Goal: Task Accomplishment & Management: Use online tool/utility

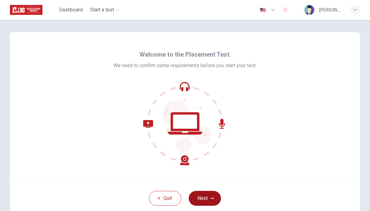
click at [208, 199] on button "Next" at bounding box center [205, 198] width 32 height 15
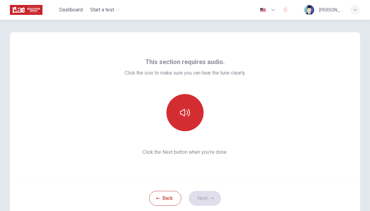
click at [188, 114] on icon "button" at bounding box center [185, 113] width 10 height 10
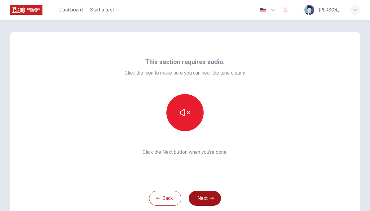
click at [206, 200] on button "Next" at bounding box center [205, 198] width 32 height 15
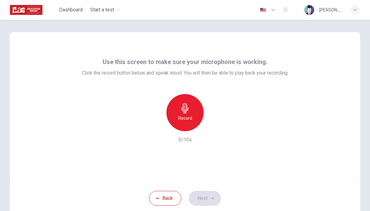
click at [187, 112] on icon "button" at bounding box center [185, 109] width 10 height 10
click at [212, 201] on button "Next" at bounding box center [205, 198] width 32 height 15
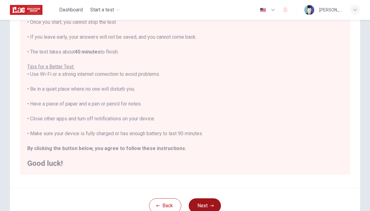
scroll to position [78, 0]
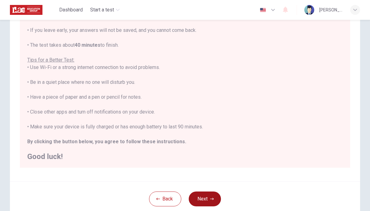
click at [204, 200] on button "Next" at bounding box center [205, 199] width 32 height 15
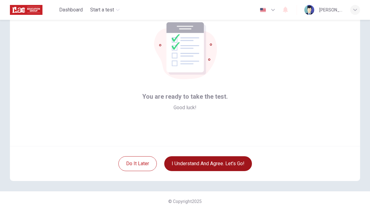
scroll to position [35, 0]
click at [234, 163] on button "I understand and agree. Let’s go!" at bounding box center [208, 164] width 88 height 15
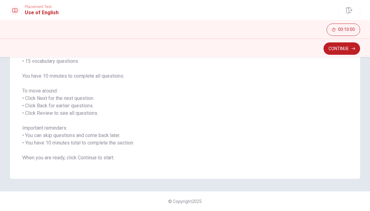
scroll to position [66, 0]
click at [347, 48] on button "Continue" at bounding box center [342, 48] width 37 height 12
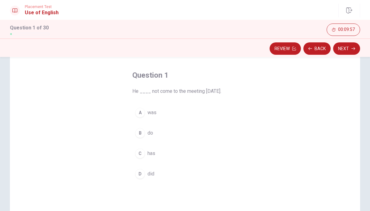
scroll to position [23, 0]
click at [153, 176] on span "did" at bounding box center [151, 175] width 7 height 7
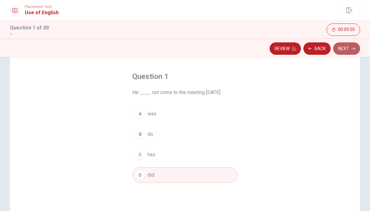
click at [352, 49] on icon "button" at bounding box center [354, 49] width 4 height 4
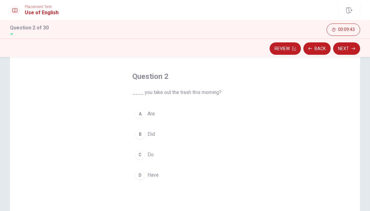
click at [150, 136] on span "Did" at bounding box center [151, 134] width 7 height 7
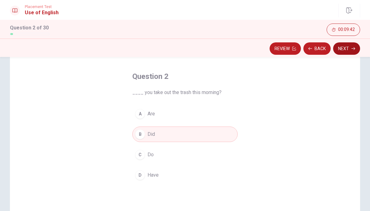
click at [346, 52] on button "Next" at bounding box center [346, 48] width 27 height 12
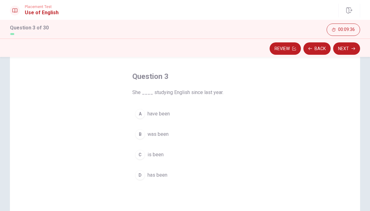
click at [161, 177] on span "has been" at bounding box center [158, 175] width 20 height 7
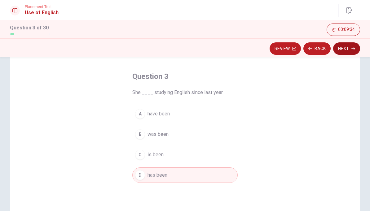
click at [356, 48] on button "Next" at bounding box center [346, 48] width 27 height 12
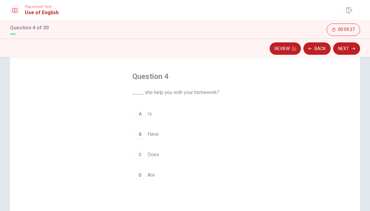
click at [159, 156] on span "Does" at bounding box center [154, 154] width 12 height 7
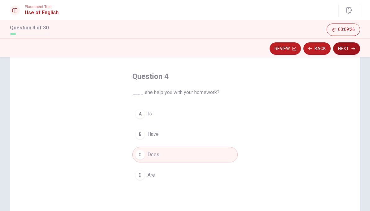
click at [350, 49] on button "Next" at bounding box center [346, 48] width 27 height 12
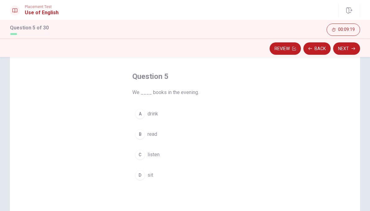
click at [153, 138] on span "read" at bounding box center [153, 134] width 10 height 7
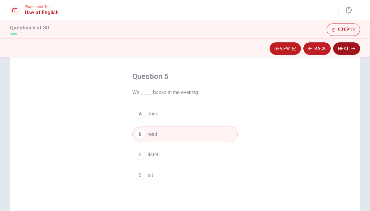
click at [348, 50] on button "Next" at bounding box center [346, 48] width 27 height 12
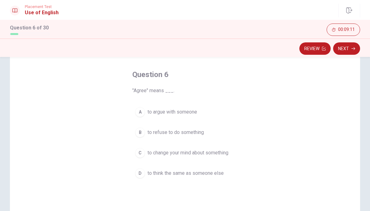
scroll to position [25, 0]
click at [215, 176] on span "to think the same as someone else" at bounding box center [186, 173] width 76 height 7
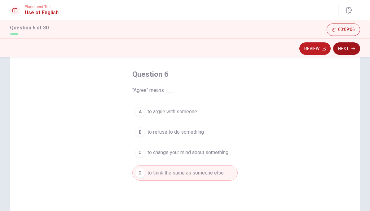
click at [350, 47] on button "Next" at bounding box center [346, 48] width 27 height 12
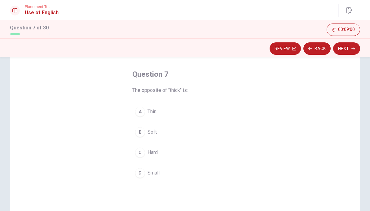
click at [156, 111] on span "Thin" at bounding box center [152, 111] width 9 height 7
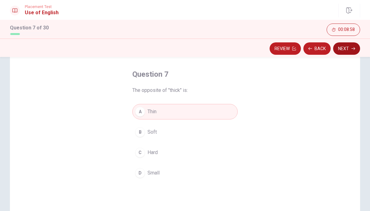
click at [351, 48] on button "Next" at bounding box center [346, 48] width 27 height 12
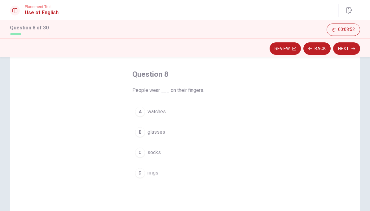
click at [157, 176] on span "rings" at bounding box center [153, 173] width 11 height 7
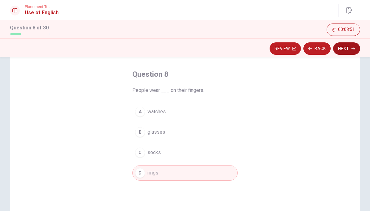
click at [351, 49] on button "Next" at bounding box center [346, 48] width 27 height 12
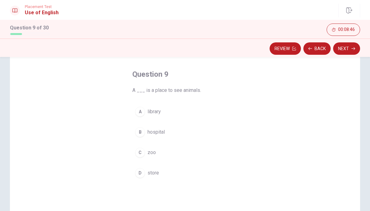
click at [155, 152] on span "zoo" at bounding box center [152, 152] width 8 height 7
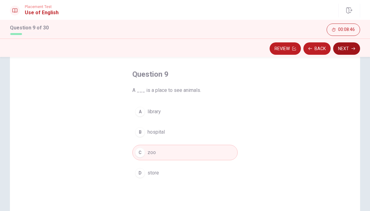
click at [353, 51] on button "Next" at bounding box center [346, 48] width 27 height 12
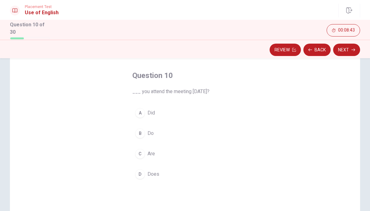
click at [154, 114] on span "Did" at bounding box center [151, 112] width 7 height 7
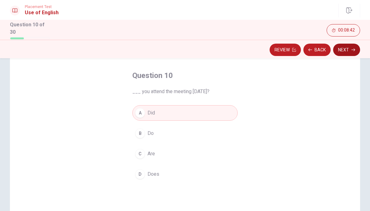
click at [355, 48] on icon "button" at bounding box center [354, 50] width 4 height 4
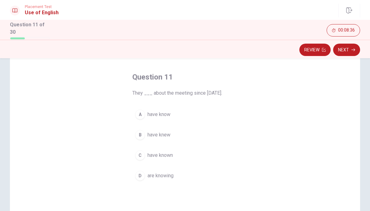
scroll to position [24, 0]
click at [171, 155] on span "have known" at bounding box center [160, 155] width 25 height 7
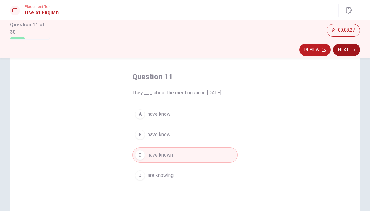
click at [357, 50] on button "Next" at bounding box center [346, 50] width 27 height 12
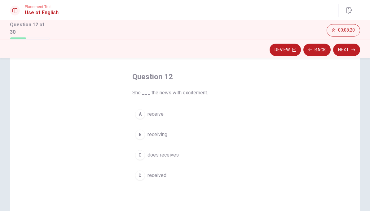
click at [164, 177] on span "received" at bounding box center [157, 175] width 19 height 7
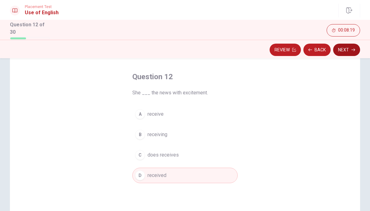
click at [353, 48] on icon "button" at bounding box center [354, 50] width 4 height 4
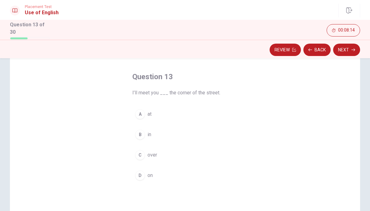
click at [156, 112] on button "A at" at bounding box center [184, 114] width 105 height 15
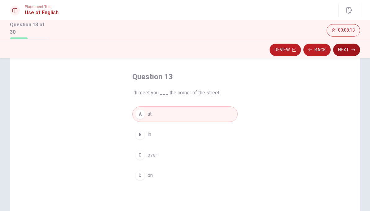
click at [351, 51] on button "Next" at bounding box center [346, 50] width 27 height 12
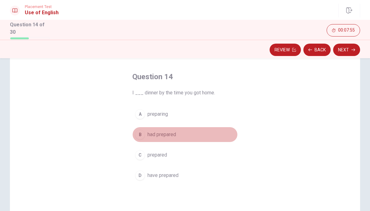
click at [175, 134] on span "had prepared" at bounding box center [162, 134] width 29 height 7
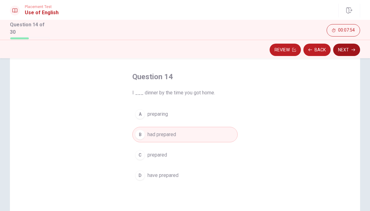
click at [348, 48] on button "Next" at bounding box center [346, 50] width 27 height 12
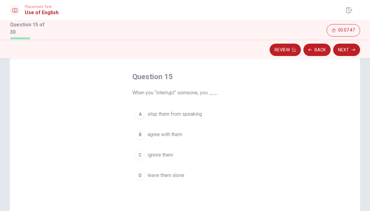
click at [200, 114] on span "stop them from speaking" at bounding box center [175, 114] width 55 height 7
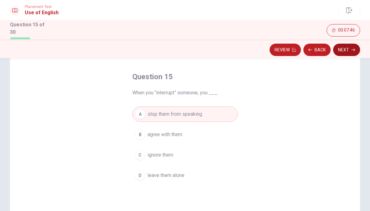
click at [352, 50] on icon "button" at bounding box center [354, 50] width 4 height 4
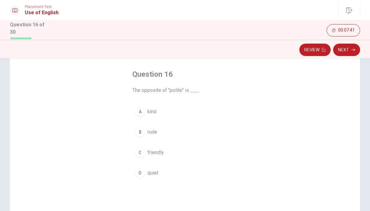
scroll to position [27, 0]
click at [156, 131] on span "rude" at bounding box center [153, 131] width 10 height 7
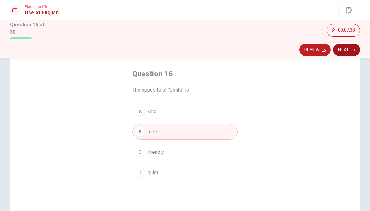
click at [358, 48] on button "Next" at bounding box center [346, 50] width 27 height 12
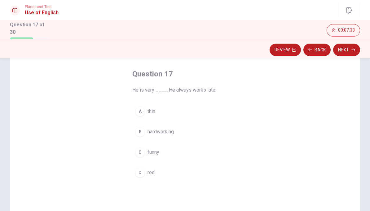
click at [172, 133] on span "hardworking" at bounding box center [161, 131] width 26 height 7
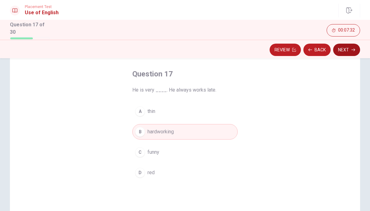
click at [351, 53] on button "Next" at bounding box center [346, 50] width 27 height 12
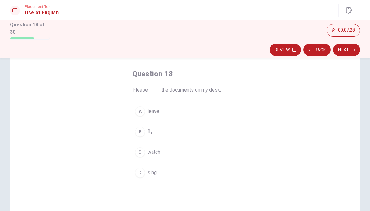
click at [159, 108] on span "leave" at bounding box center [154, 111] width 12 height 7
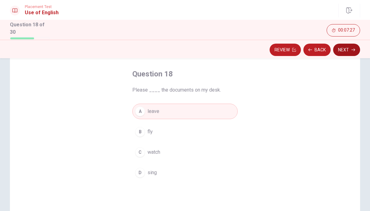
click at [351, 49] on button "Next" at bounding box center [346, 50] width 27 height 12
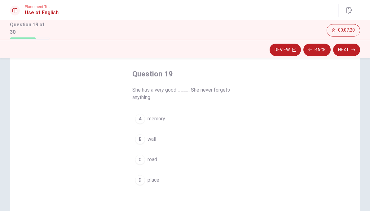
click at [166, 119] on button "A memory" at bounding box center [184, 118] width 105 height 15
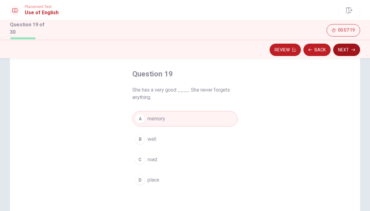
click at [353, 48] on icon "button" at bounding box center [354, 50] width 4 height 4
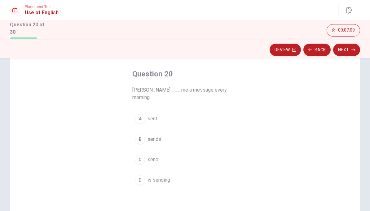
click at [169, 177] on span "is sending" at bounding box center [159, 180] width 23 height 7
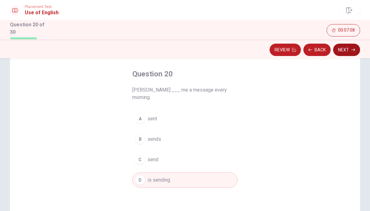
click at [350, 51] on button "Next" at bounding box center [346, 50] width 27 height 12
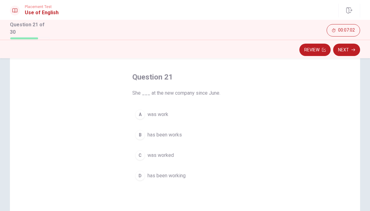
scroll to position [24, 0]
click at [184, 177] on span "has been working" at bounding box center [167, 175] width 38 height 7
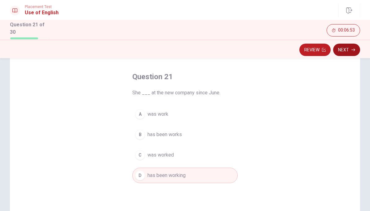
click at [351, 48] on button "Next" at bounding box center [346, 50] width 27 height 12
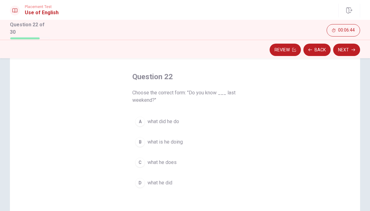
click at [171, 185] on span "what he did" at bounding box center [160, 182] width 25 height 7
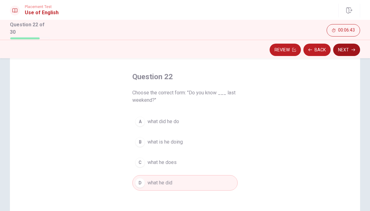
click at [351, 50] on button "Next" at bounding box center [346, 50] width 27 height 12
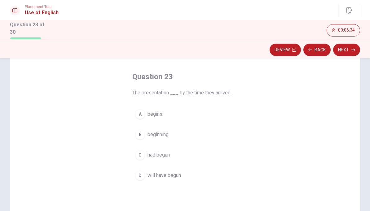
click at [165, 155] on span "had begun" at bounding box center [159, 155] width 22 height 7
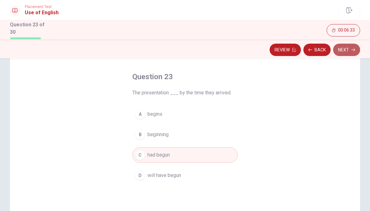
click at [353, 50] on icon "button" at bounding box center [354, 50] width 4 height 4
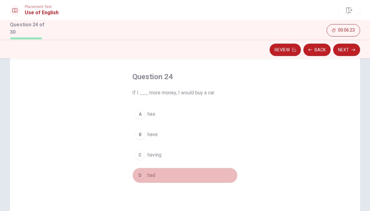
click at [156, 176] on button "D had" at bounding box center [184, 175] width 105 height 15
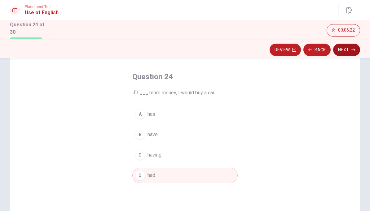
click at [352, 48] on icon "button" at bounding box center [354, 50] width 4 height 4
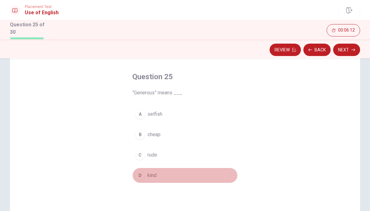
click at [158, 176] on button "D kind" at bounding box center [184, 175] width 105 height 15
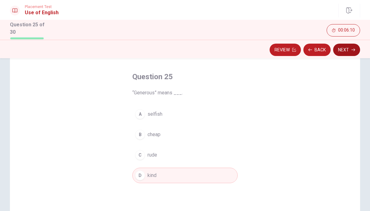
click at [352, 48] on icon "button" at bounding box center [354, 50] width 4 height 4
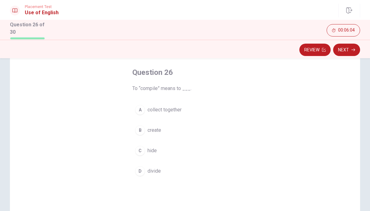
scroll to position [30, 0]
click at [179, 109] on span "collect together" at bounding box center [165, 108] width 34 height 7
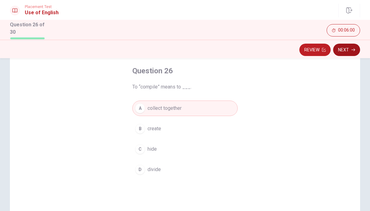
click at [352, 50] on icon "button" at bounding box center [354, 50] width 4 height 4
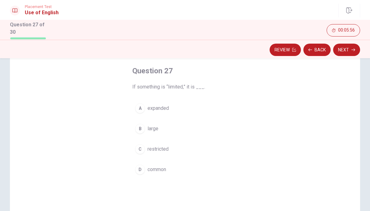
click at [166, 149] on span "restricted" at bounding box center [158, 149] width 21 height 7
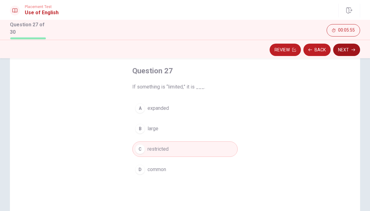
click at [351, 47] on button "Next" at bounding box center [346, 50] width 27 height 12
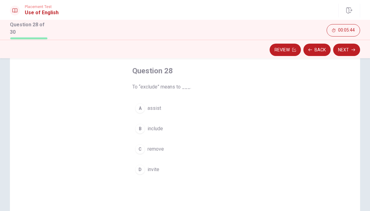
click at [159, 151] on span "remove" at bounding box center [156, 149] width 16 height 7
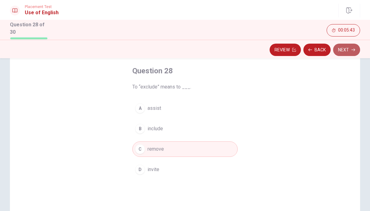
click at [351, 50] on button "Next" at bounding box center [346, 50] width 27 height 12
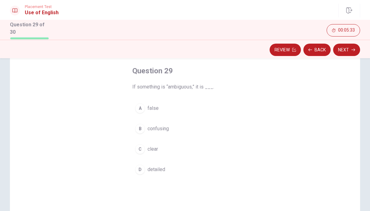
click at [170, 130] on button "B confusing" at bounding box center [184, 128] width 105 height 15
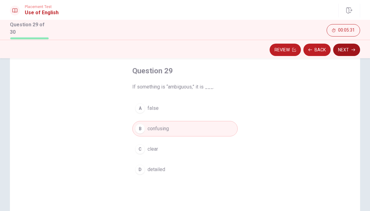
click at [351, 49] on button "Next" at bounding box center [346, 50] width 27 height 12
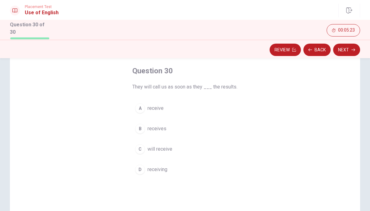
click at [163, 107] on button "A receive" at bounding box center [184, 108] width 105 height 15
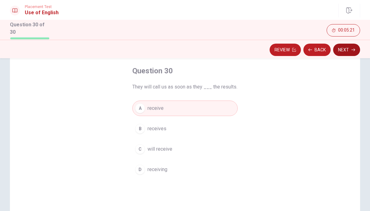
click at [352, 51] on button "Next" at bounding box center [346, 50] width 27 height 12
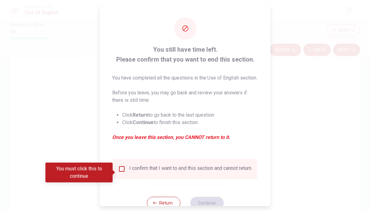
click at [122, 173] on input "You must click this to continue" at bounding box center [121, 169] width 7 height 7
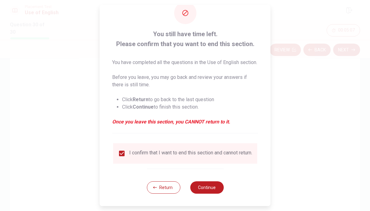
scroll to position [20, 0]
click at [210, 193] on button "Continue" at bounding box center [206, 188] width 33 height 12
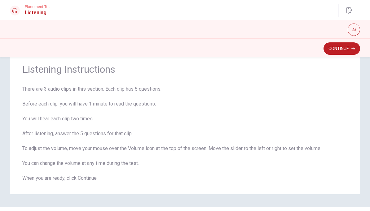
scroll to position [20, 0]
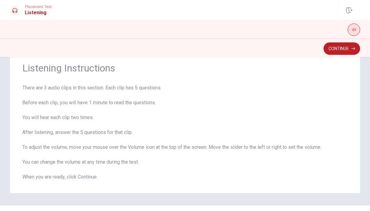
click at [354, 29] on icon "button" at bounding box center [354, 30] width 4 height 4
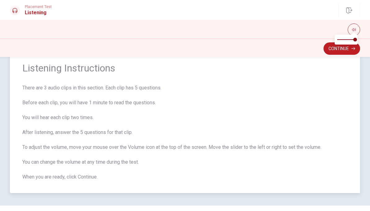
click at [348, 63] on div "Listening Instructions There are 3 audio clips in this section. Each clip has 5…" at bounding box center [185, 122] width 350 height 144
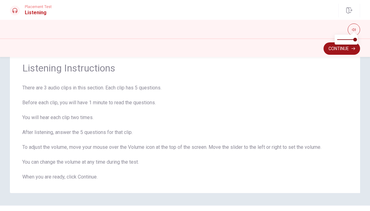
click at [347, 51] on button "Continue" at bounding box center [342, 48] width 37 height 12
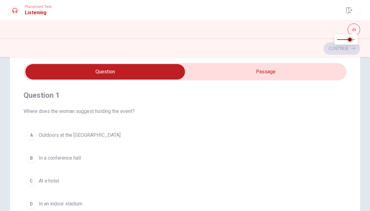
click at [352, 39] on span at bounding box center [350, 40] width 4 height 4
type input "1"
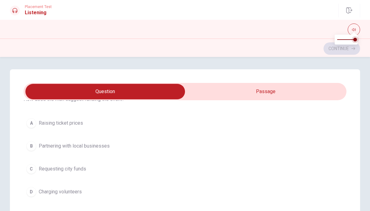
scroll to position [319, 0]
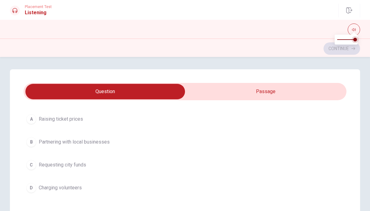
type input "65"
click at [288, 92] on input "checkbox" at bounding box center [105, 91] width 484 height 15
checkbox input "true"
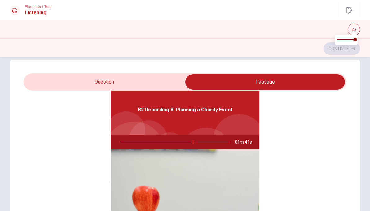
scroll to position [10, 0]
type input "67"
click at [64, 84] on input "checkbox" at bounding box center [265, 81] width 484 height 15
checkbox input "false"
type input "67"
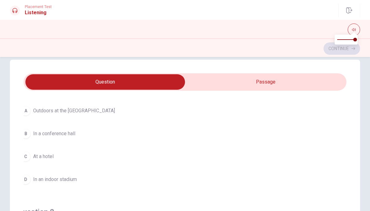
checkbox input "true"
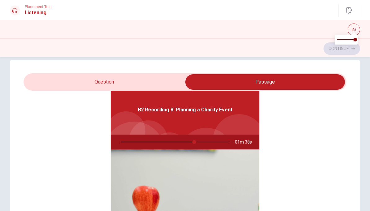
type input "68"
click at [65, 86] on input "checkbox" at bounding box center [265, 81] width 484 height 15
checkbox input "false"
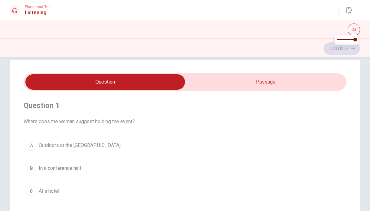
scroll to position [0, 0]
click at [41, 146] on span "Outdoors at the [GEOGRAPHIC_DATA]" at bounding box center [80, 145] width 82 height 7
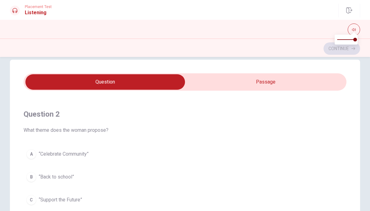
scroll to position [133, 0]
click at [47, 154] on span "“Celebrate Community”" at bounding box center [64, 153] width 50 height 7
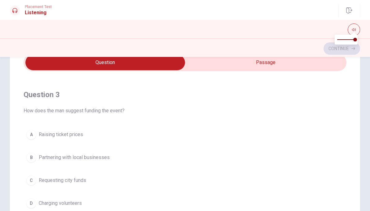
scroll to position [34, 0]
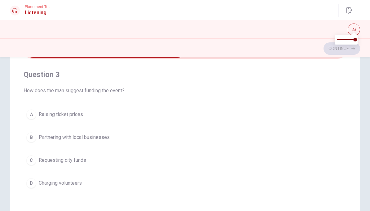
click at [32, 137] on div "B" at bounding box center [31, 138] width 10 height 10
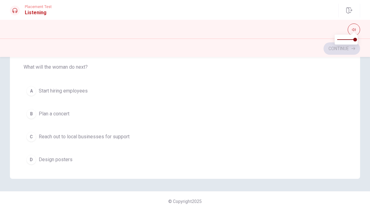
scroll to position [350, 0]
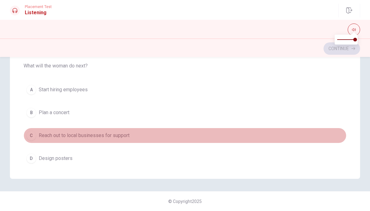
click at [29, 135] on div "C" at bounding box center [31, 136] width 10 height 10
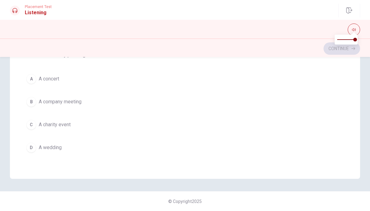
scroll to position [502, 0]
click at [33, 125] on div "C" at bounding box center [31, 125] width 10 height 10
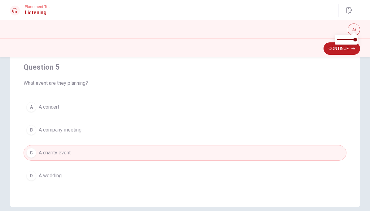
scroll to position [111, 0]
click at [349, 51] on button "Continue" at bounding box center [342, 48] width 37 height 12
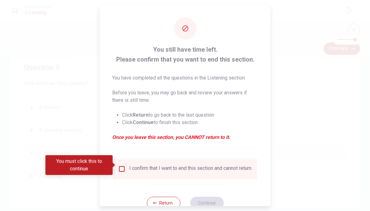
click at [118, 166] on input "You must click this to continue" at bounding box center [121, 169] width 7 height 7
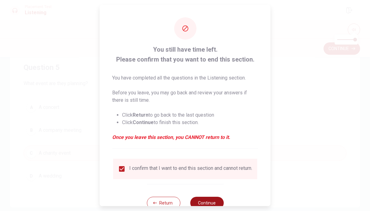
click at [216, 203] on button "Continue" at bounding box center [206, 203] width 33 height 12
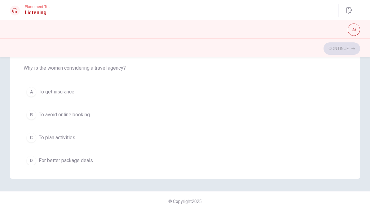
scroll to position [207, 0]
